Goal: Task Accomplishment & Management: Manage account settings

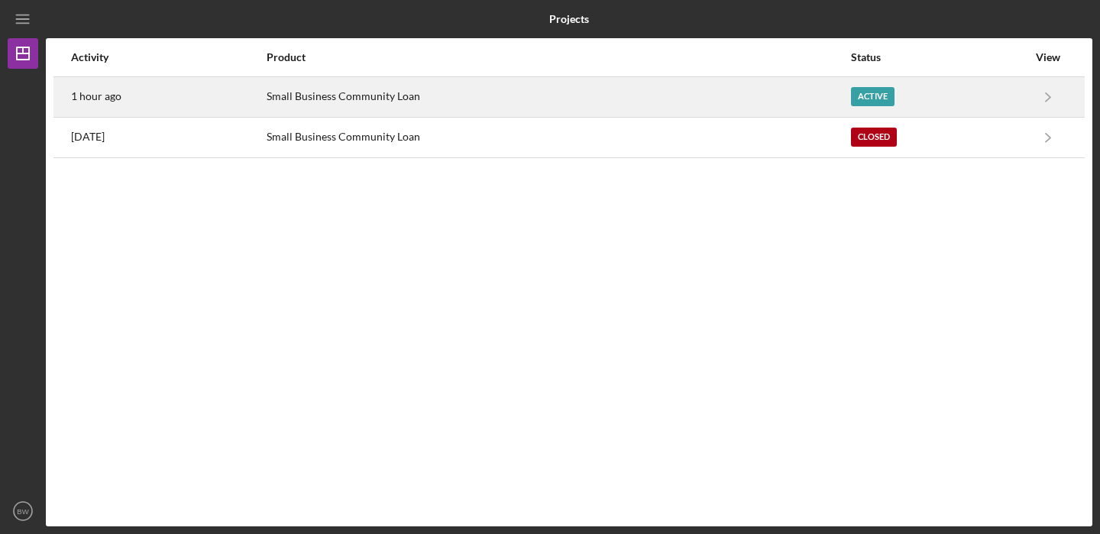
click at [613, 96] on div "Small Business Community Loan" at bounding box center [558, 97] width 582 height 38
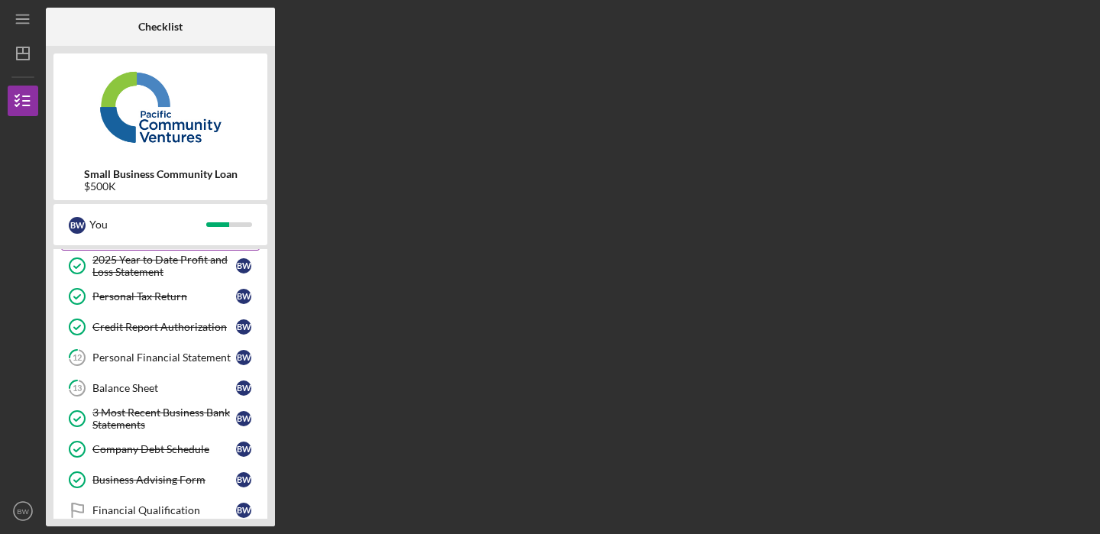
scroll to position [277, 0]
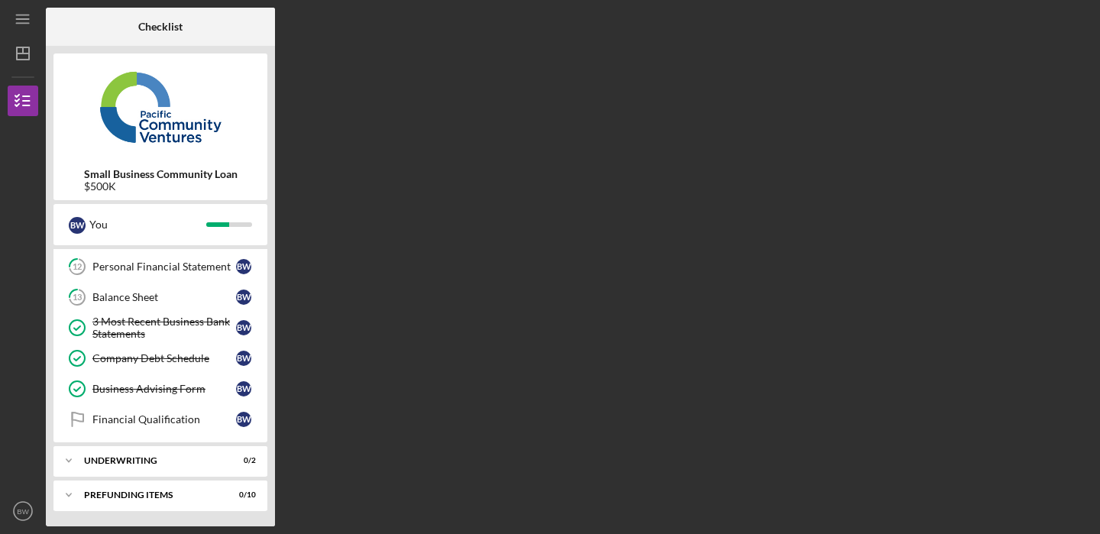
click at [187, 416] on div "Financial Qualification" at bounding box center [164, 419] width 144 height 12
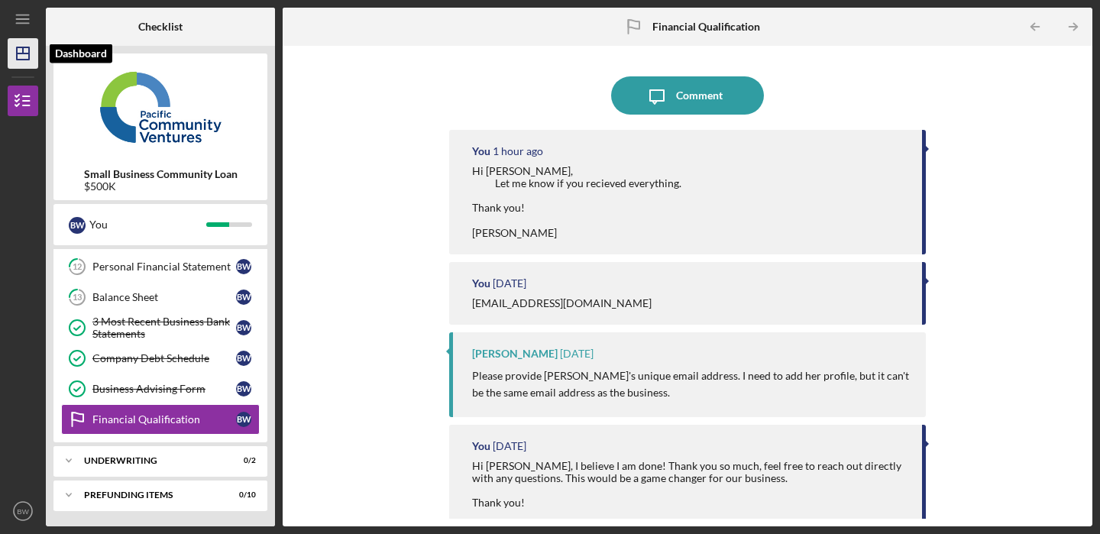
click at [31, 57] on icon "Icon/Dashboard" at bounding box center [23, 53] width 38 height 38
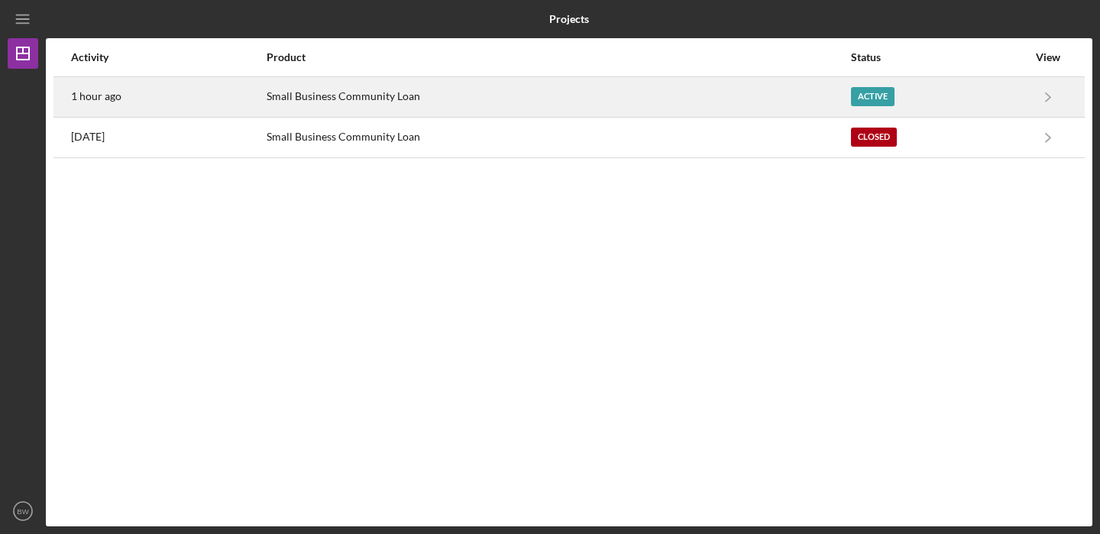
click at [255, 95] on div "1 hour ago" at bounding box center [168, 97] width 194 height 38
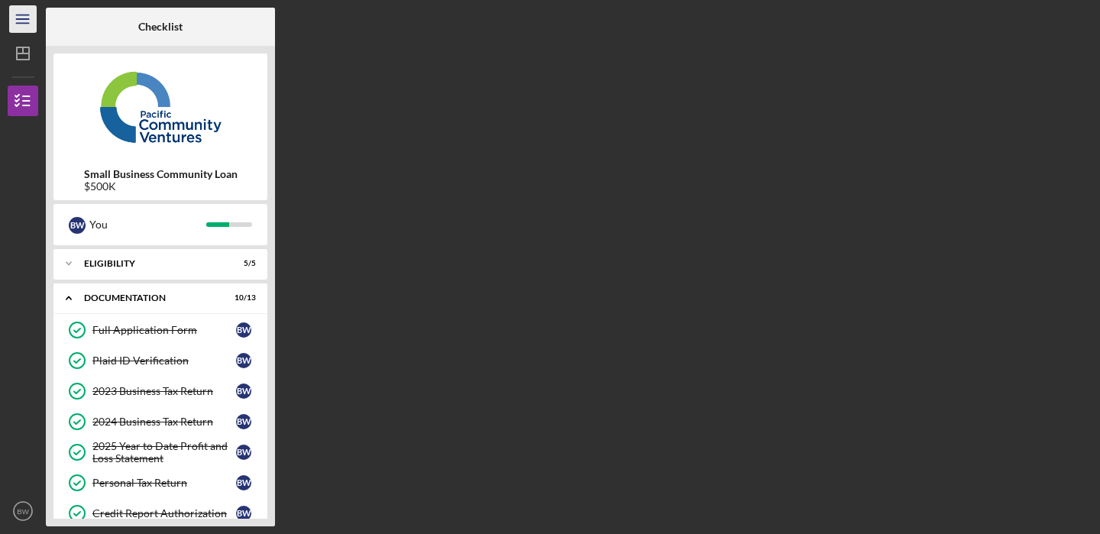
click at [30, 18] on icon "Icon/Menu" at bounding box center [23, 19] width 34 height 34
